Goal: Check status

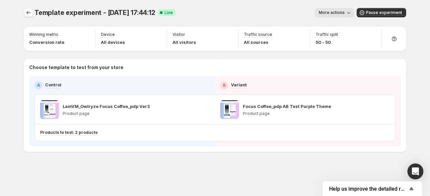
click at [31, 11] on icon "Experiments" at bounding box center [28, 12] width 7 height 7
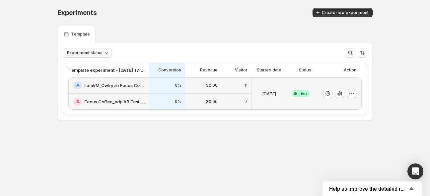
click at [99, 54] on span "Experiment status" at bounding box center [85, 52] width 36 height 5
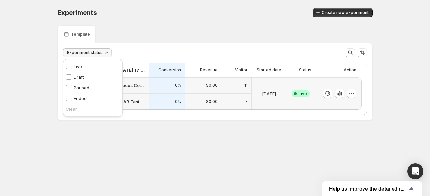
click at [100, 54] on span "Experiment status" at bounding box center [85, 52] width 36 height 5
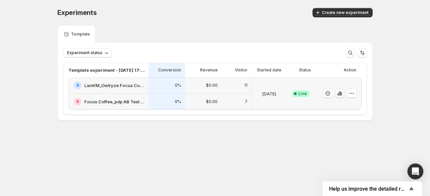
click at [343, 94] on icon "button" at bounding box center [340, 93] width 7 height 7
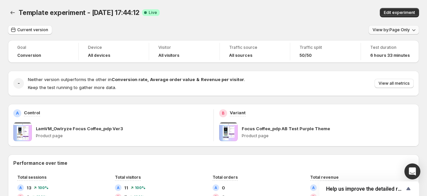
click at [392, 30] on span "View by: Page Only" at bounding box center [391, 29] width 37 height 5
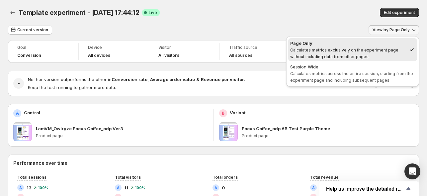
click at [328, 21] on div "Template experiment - [DATE] 17:44:12. This page is ready Template experiment -…" at bounding box center [213, 12] width 411 height 25
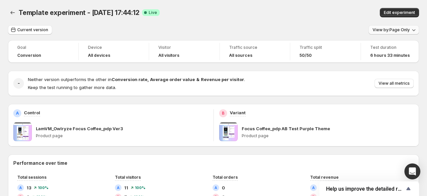
click at [401, 32] on span "View by: Page Only" at bounding box center [391, 29] width 37 height 5
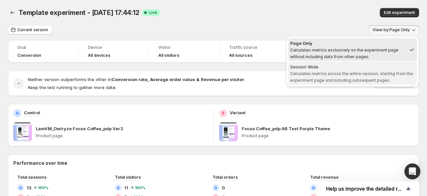
click at [377, 69] on div "Session Wide" at bounding box center [352, 66] width 125 height 7
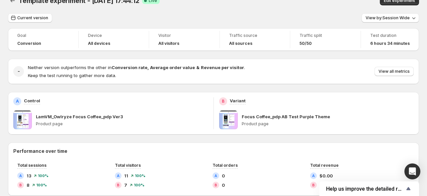
scroll to position [12, 0]
click at [397, 72] on span "View all metrics" at bounding box center [394, 71] width 31 height 5
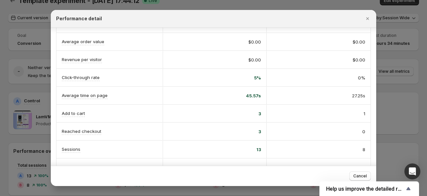
scroll to position [33, 0]
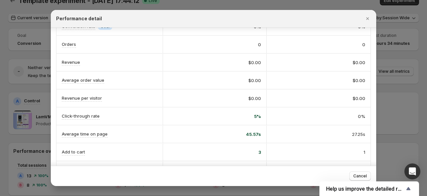
click at [262, 6] on div at bounding box center [213, 98] width 427 height 196
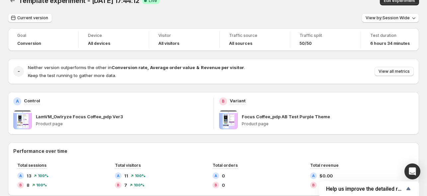
click at [185, 11] on div "Template experiment - [DATE] 17:44:12. This page is ready Template experiment -…" at bounding box center [213, 0] width 411 height 25
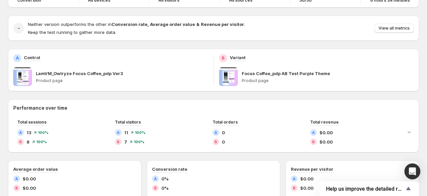
scroll to position [0, 0]
